Goal: Information Seeking & Learning: Learn about a topic

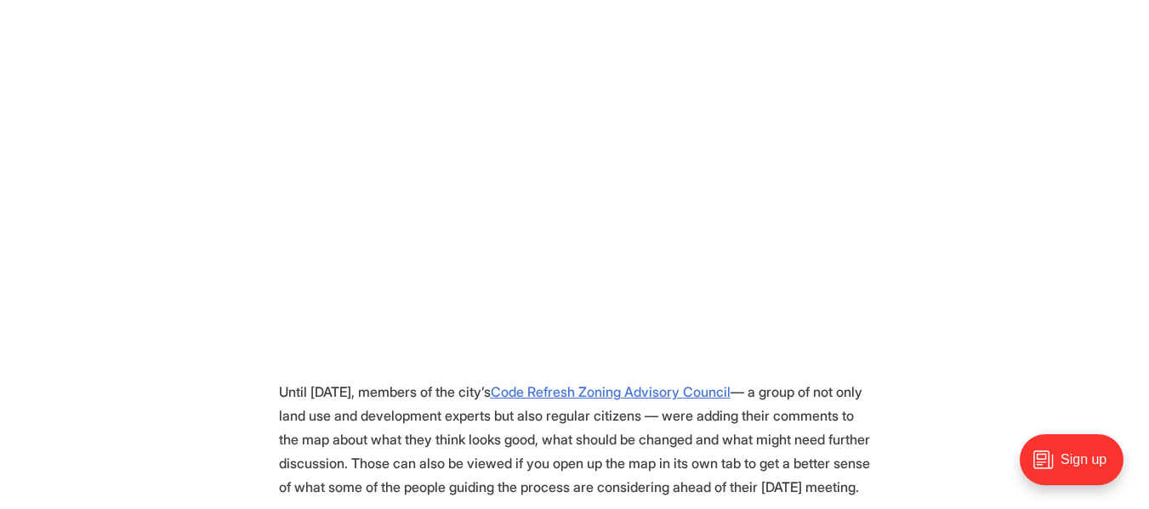
scroll to position [510, 0]
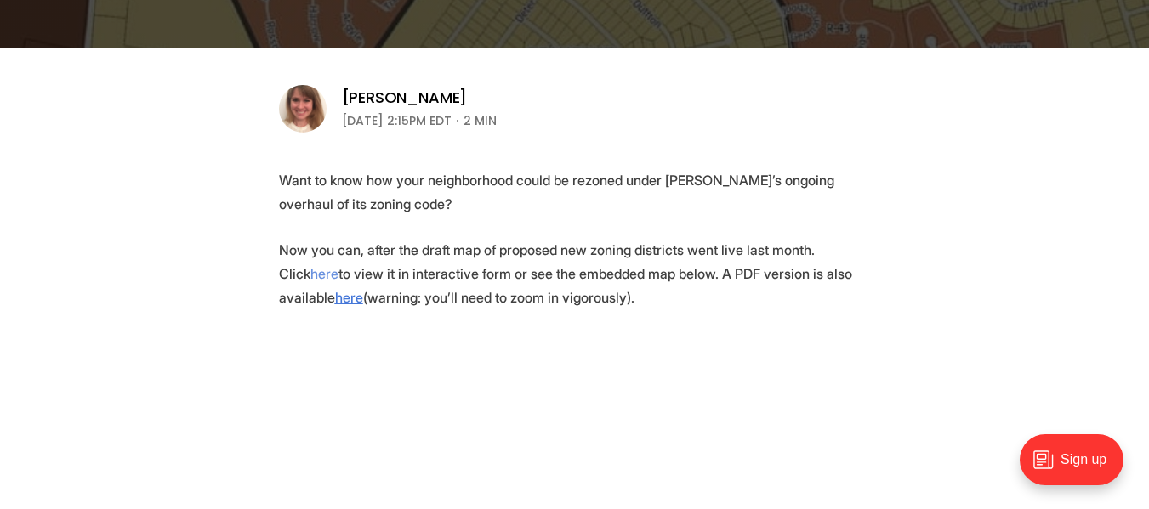
click at [339, 265] on u "here" at bounding box center [324, 273] width 28 height 17
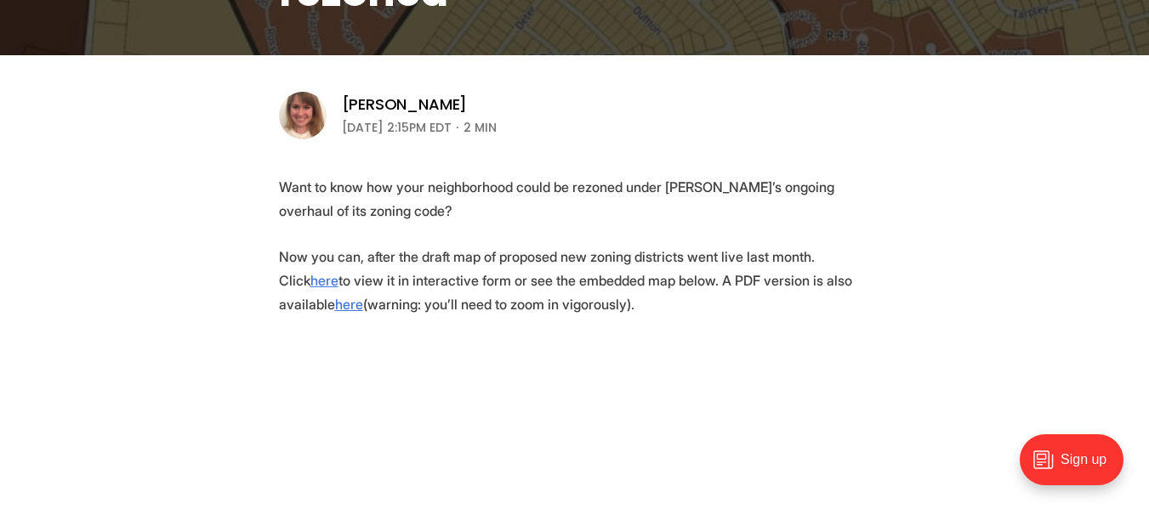
scroll to position [476, 0]
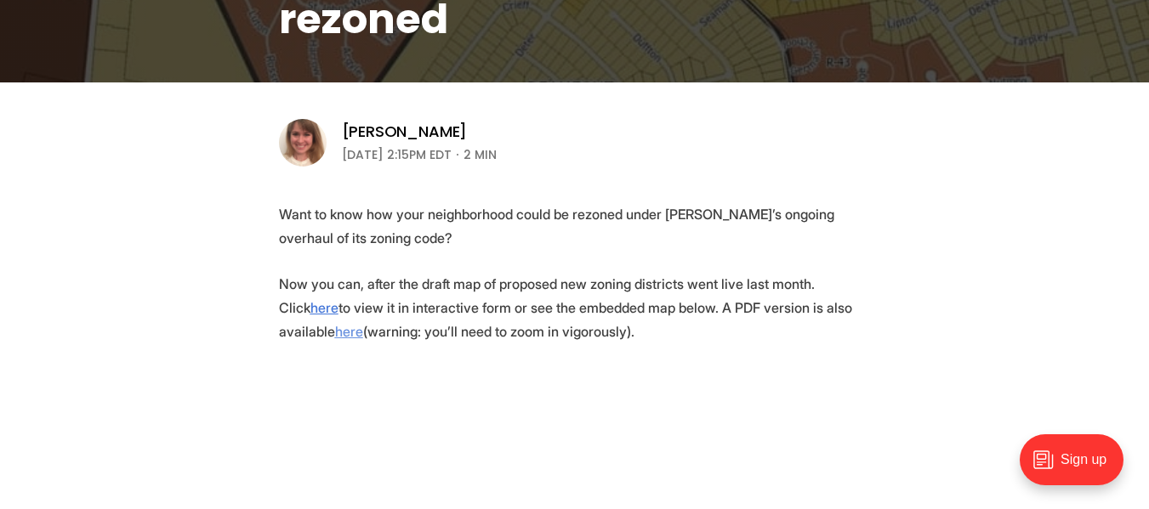
click at [363, 323] on u "here" at bounding box center [349, 331] width 28 height 17
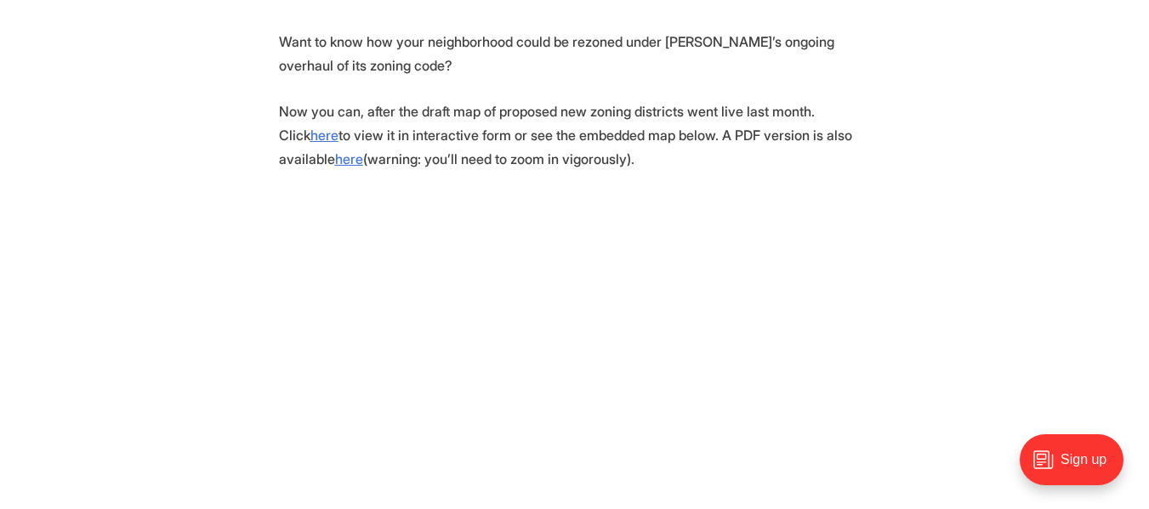
scroll to position [561, 0]
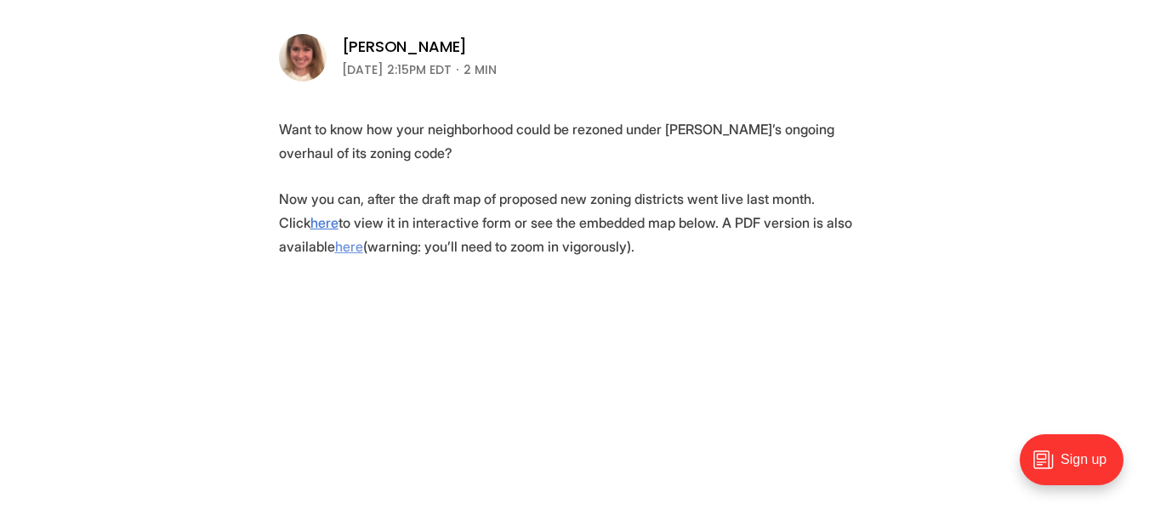
click at [363, 238] on u "here" at bounding box center [349, 246] width 28 height 17
click at [339, 214] on u "here" at bounding box center [324, 222] width 28 height 17
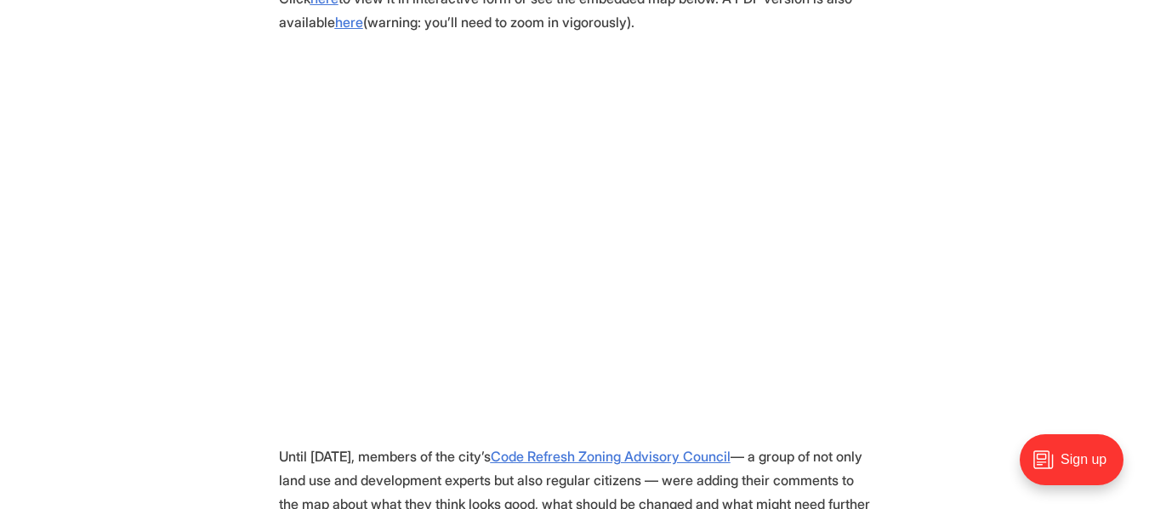
scroll to position [902, 0]
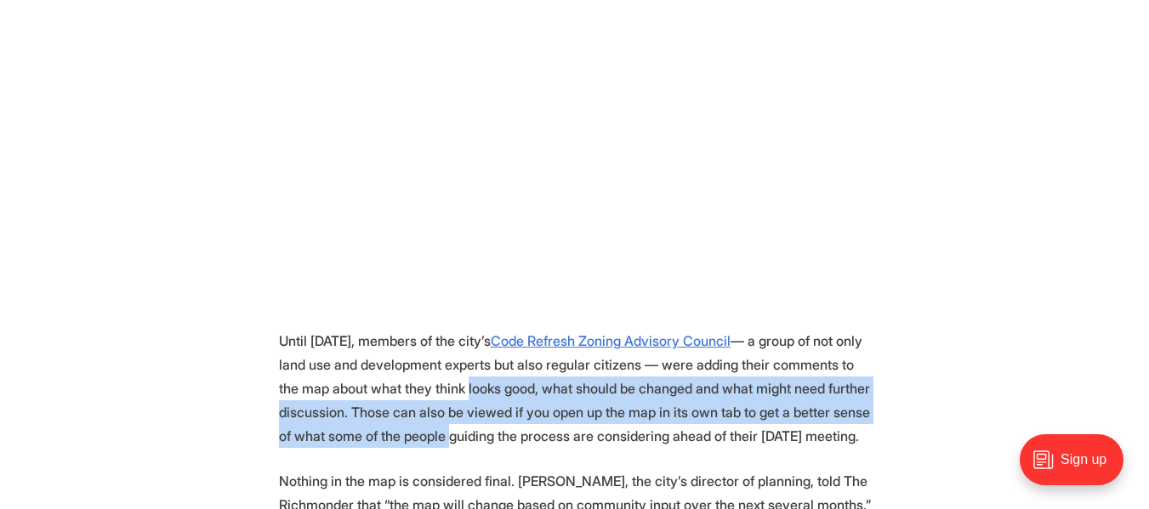
drag, startPoint x: 443, startPoint y: 430, endPoint x: 460, endPoint y: 393, distance: 41.1
click at [460, 393] on p "Until [DATE], members of the city’s Code Refresh Zoning Advisory Council — a gr…" at bounding box center [575, 388] width 592 height 119
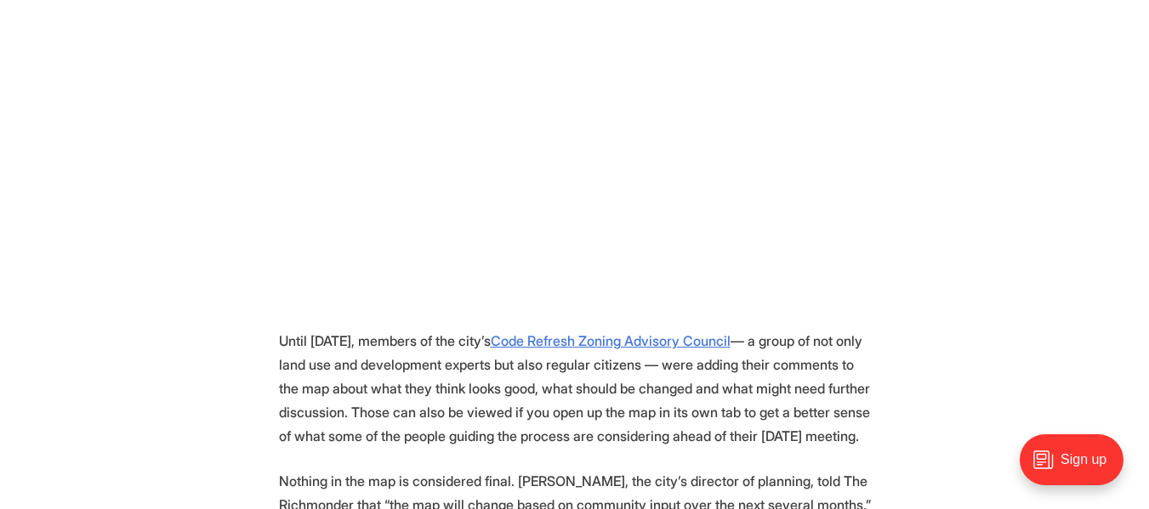
click at [425, 400] on p "Until [DATE], members of the city’s Code Refresh Zoning Advisory Council — a gr…" at bounding box center [575, 388] width 592 height 119
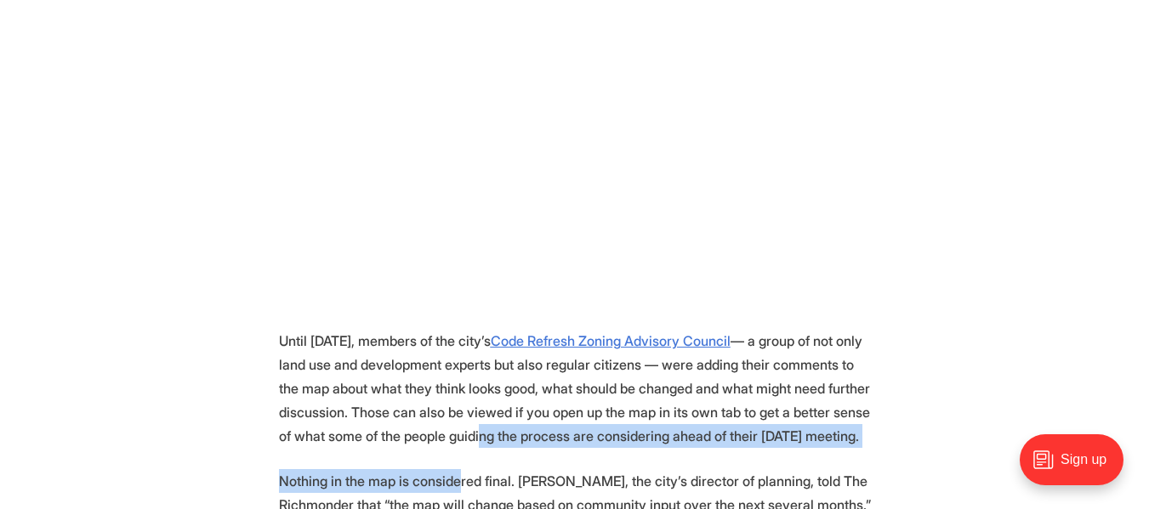
drag, startPoint x: 459, startPoint y: 467, endPoint x: 473, endPoint y: 433, distance: 36.6
click at [473, 433] on section "Want to know how your neighborhood could be rezoned under [PERSON_NAME]’s ongoi…" at bounding box center [574, 500] width 1149 height 1446
click at [473, 433] on p "Until [DATE], members of the city’s Code Refresh Zoning Advisory Council — a gr…" at bounding box center [575, 388] width 592 height 119
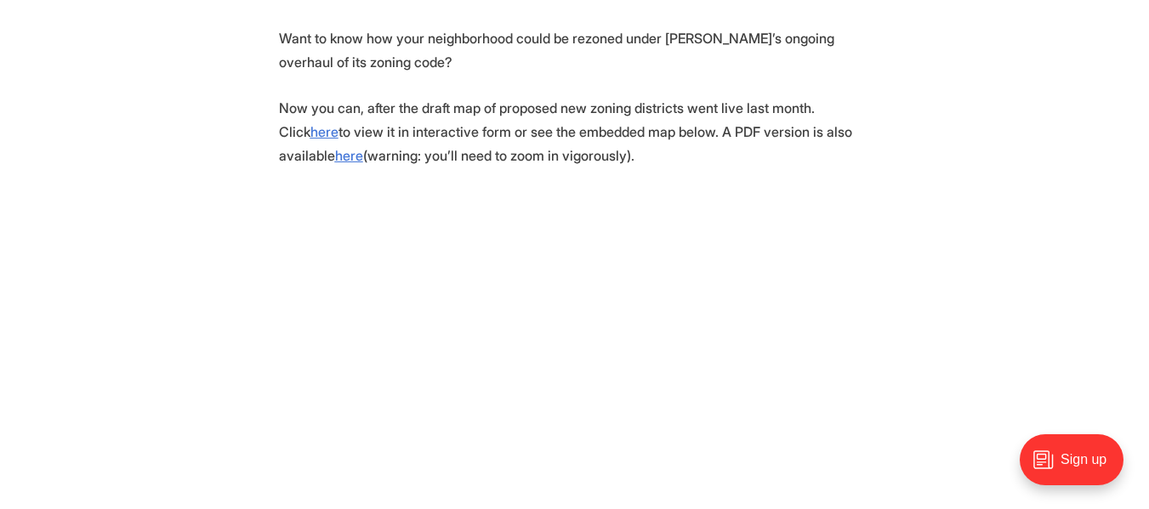
scroll to position [646, 0]
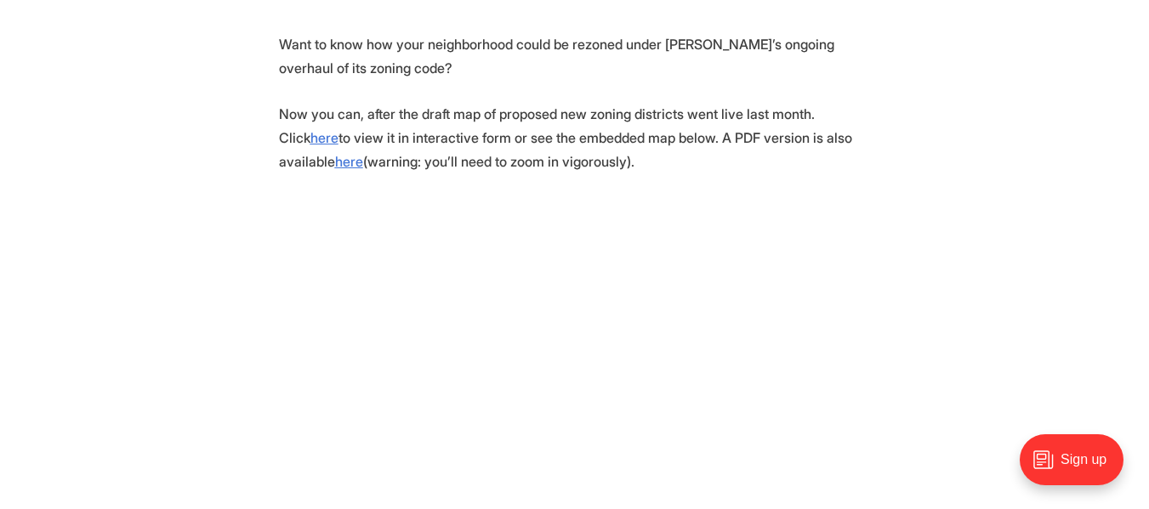
drag, startPoint x: 885, startPoint y: 316, endPoint x: 879, endPoint y: 406, distance: 89.5
